Goal: Navigation & Orientation: Find specific page/section

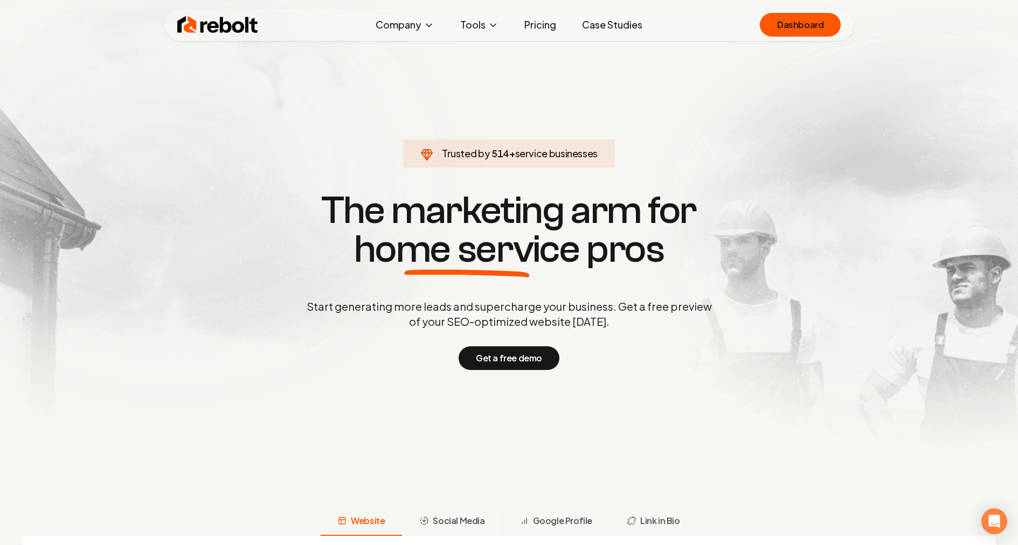
scroll to position [80, 0]
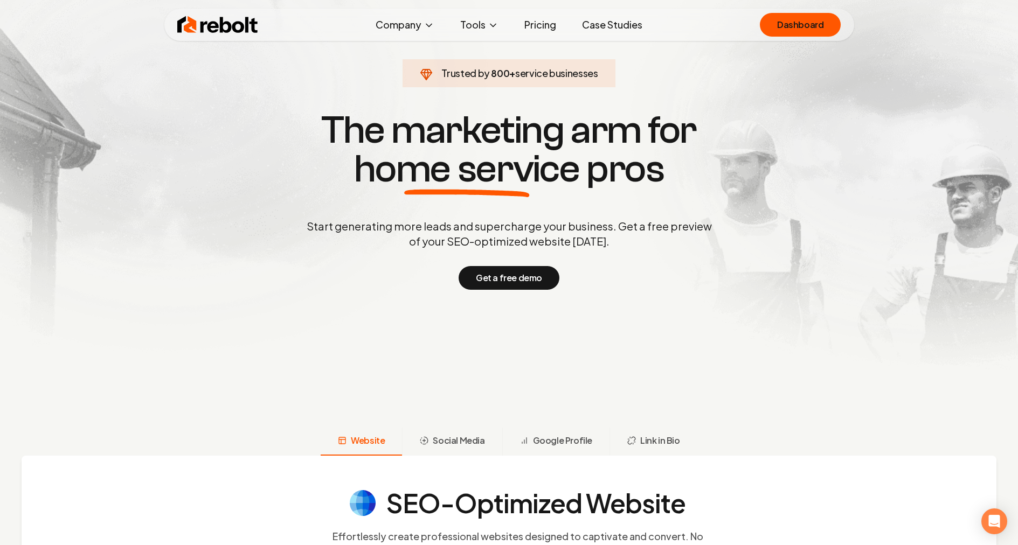
click at [588, 317] on section "Trusted by 800 + service businesses The marketing arm for home service pros Sta…" at bounding box center [509, 199] width 535 height 491
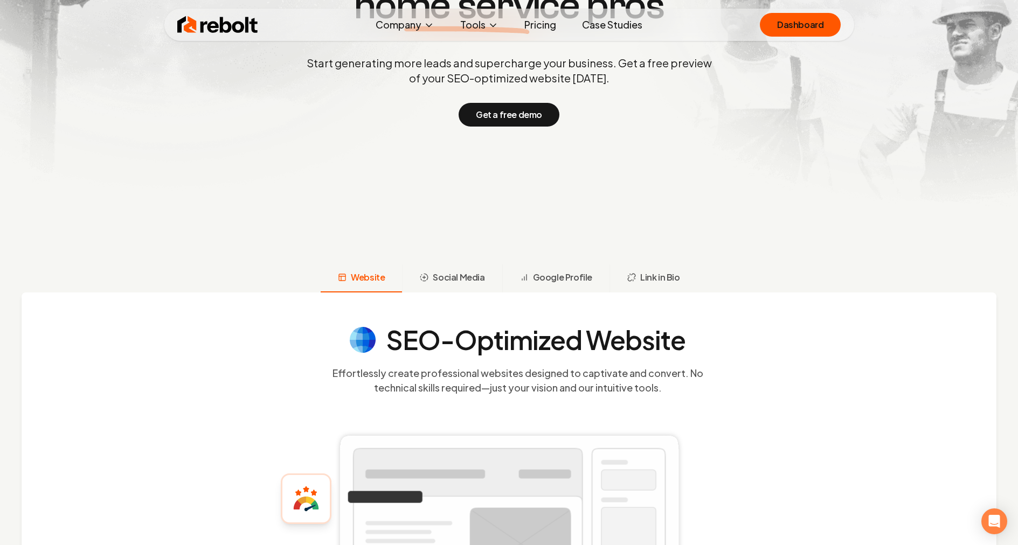
click at [589, 322] on div "SEO-Optimized Website Effortlessly create professional websites designed to cap…" at bounding box center [509, 468] width 975 height 350
click at [644, 265] on button "Link in Bio" at bounding box center [654, 279] width 88 height 28
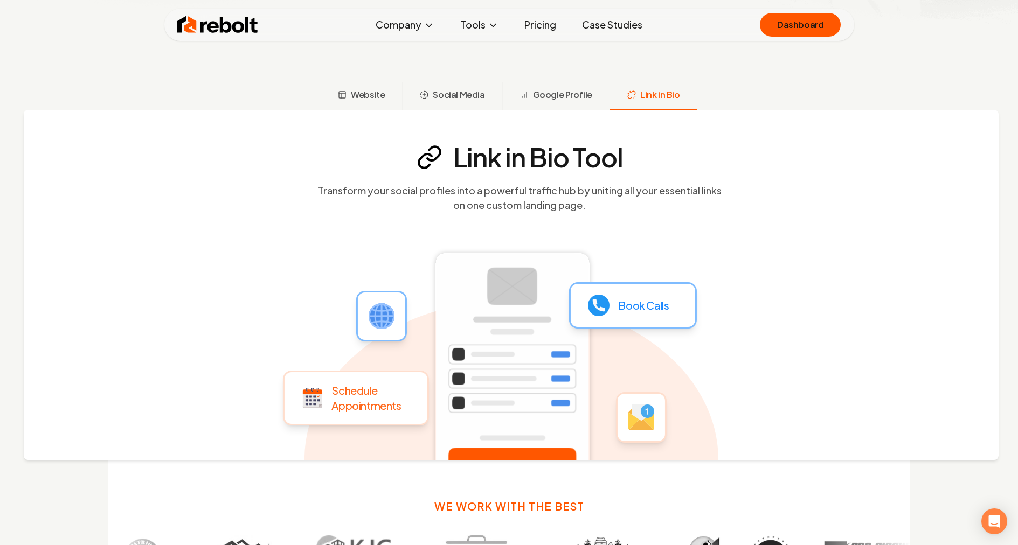
scroll to position [418, 0]
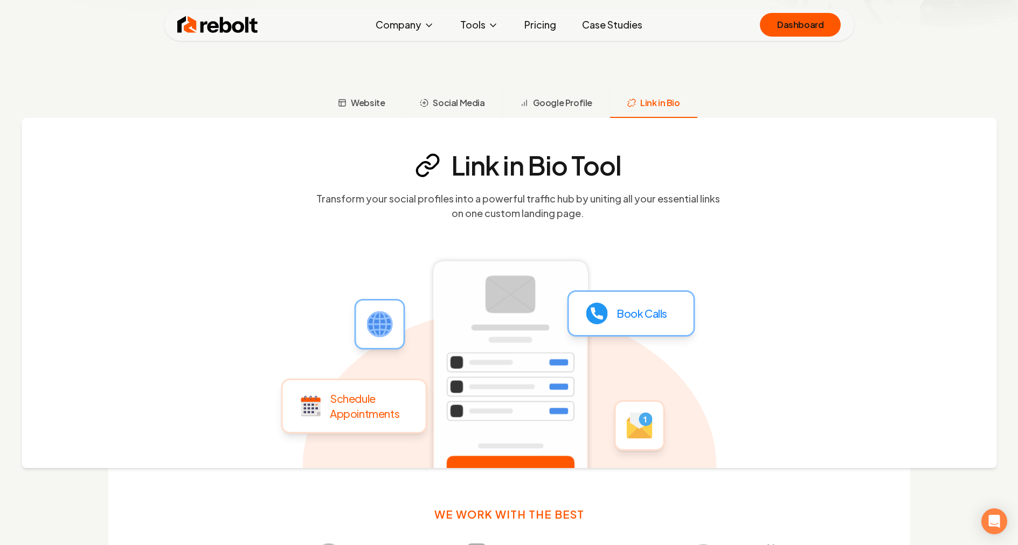
click at [648, 99] on span "Link in Bio" at bounding box center [660, 102] width 40 height 13
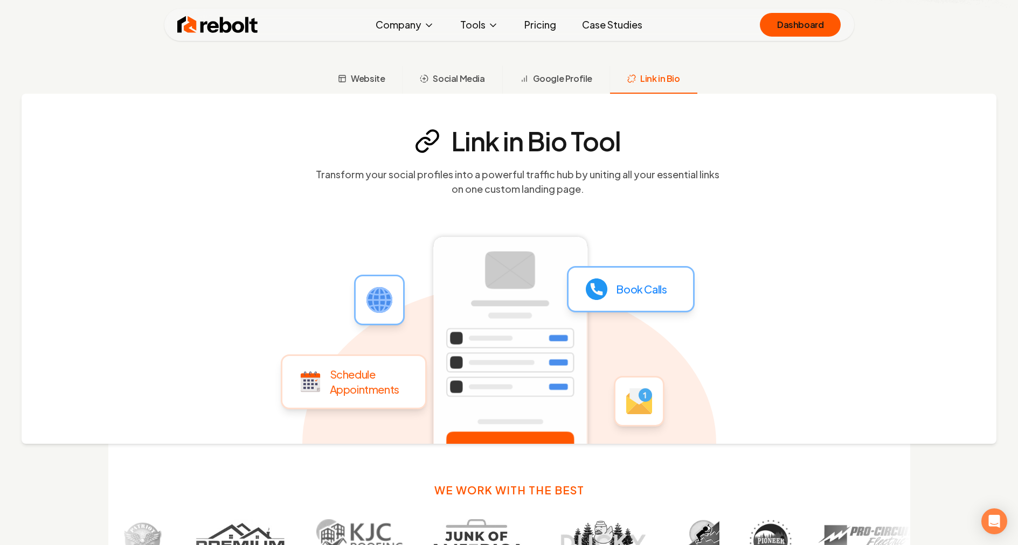
scroll to position [455, 0]
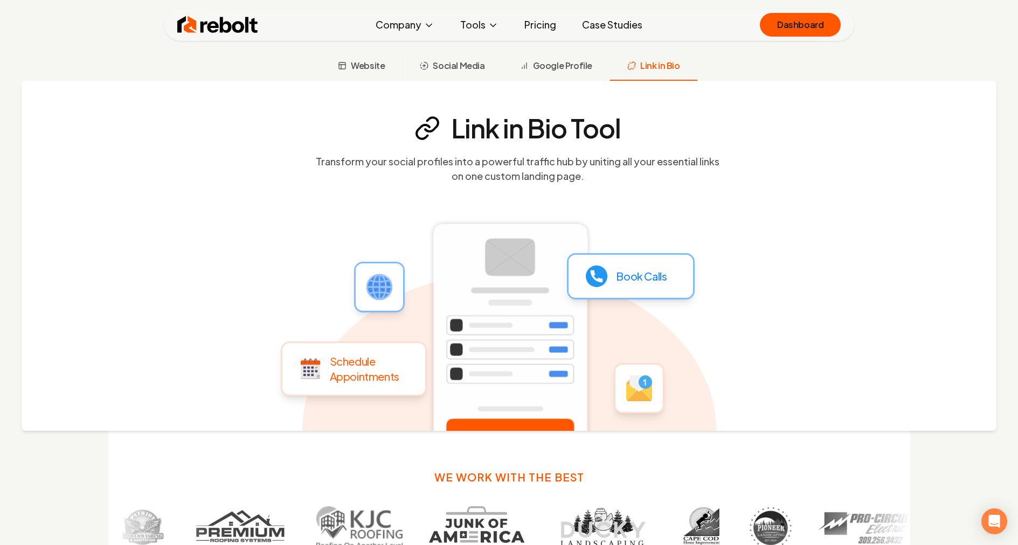
click at [565, 82] on div "Link in Bio Tool Transform your social profiles into a powerful traffic hub by …" at bounding box center [509, 256] width 975 height 350
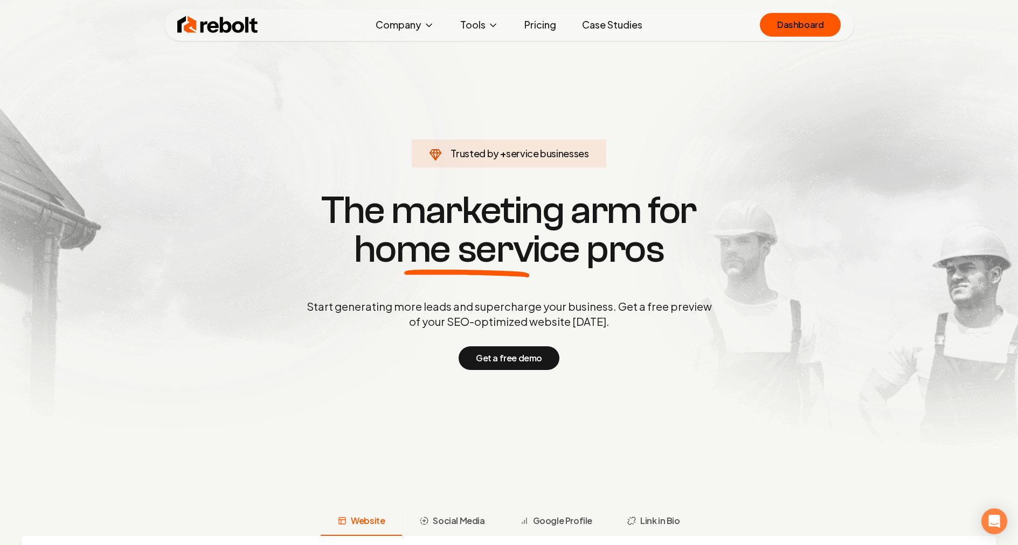
scroll to position [455, 0]
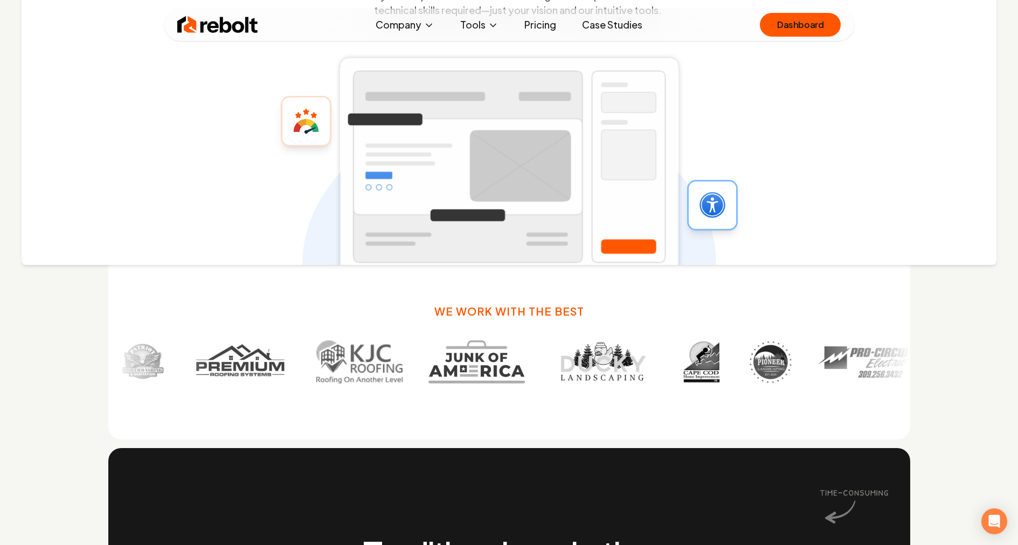
scroll to position [621, 0]
